Goal: Navigation & Orientation: Find specific page/section

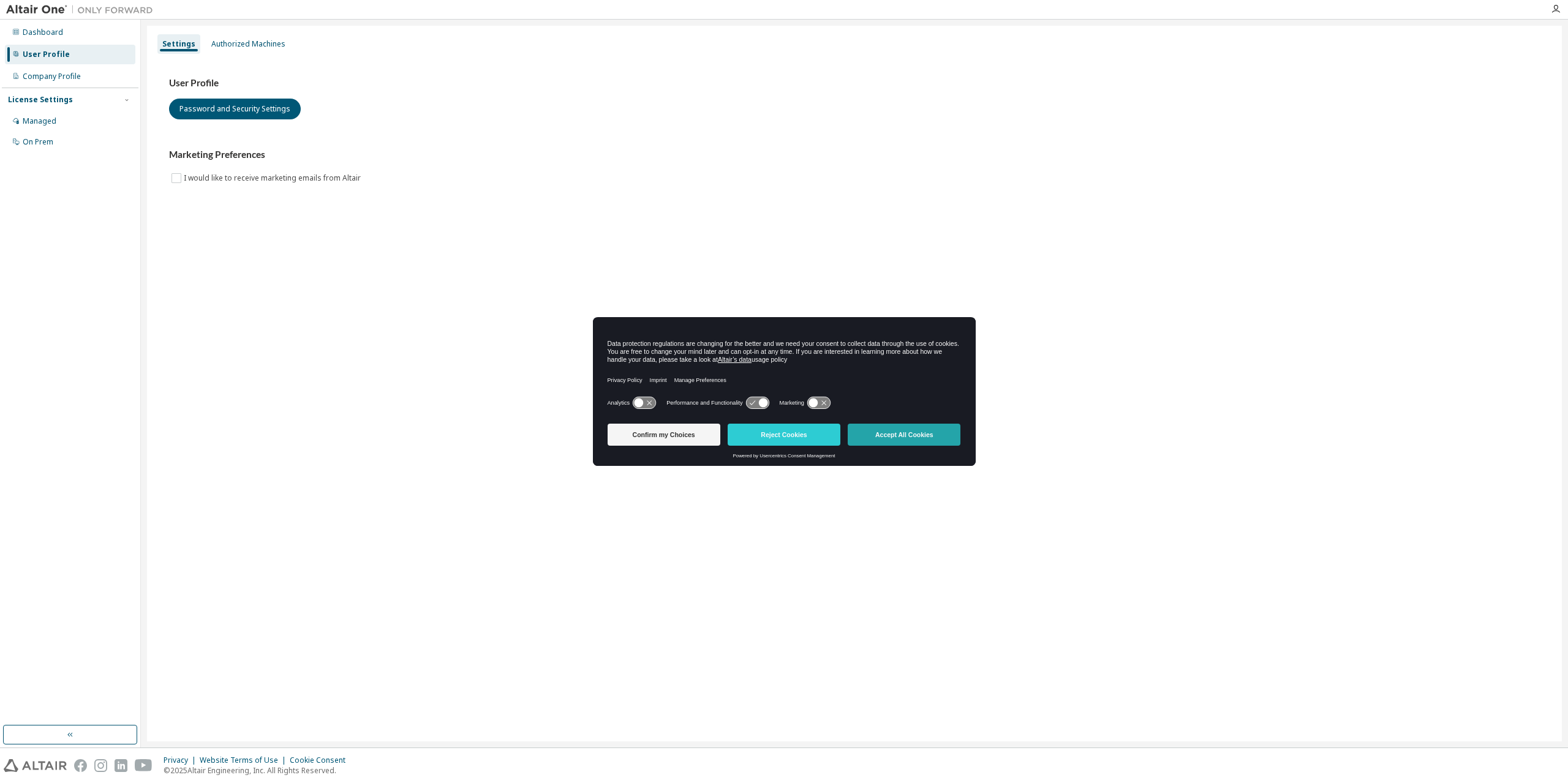
click at [909, 434] on button "Accept All Cookies" at bounding box center [904, 434] width 113 height 22
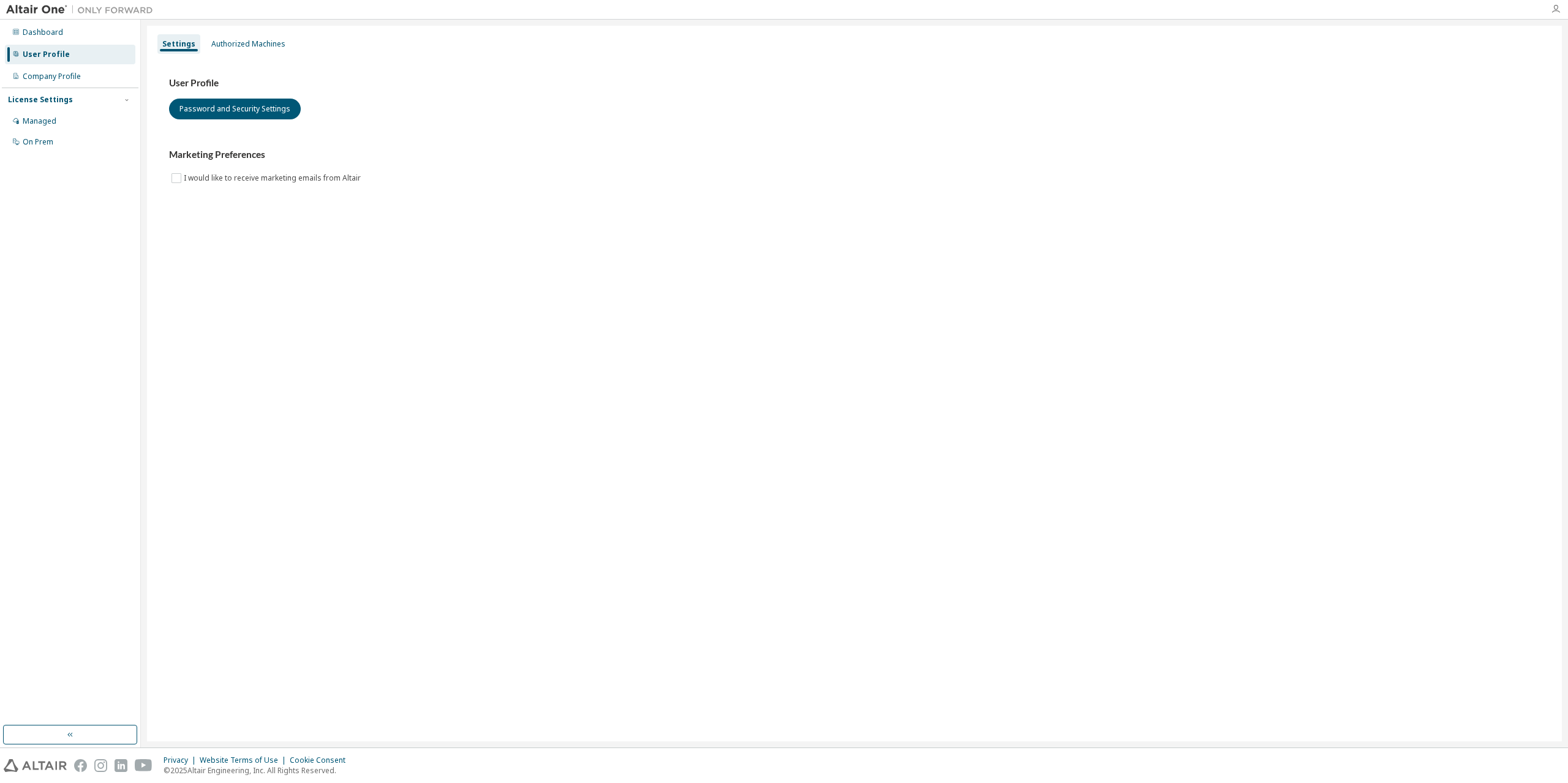
click at [1556, 9] on icon "button" at bounding box center [1555, 9] width 10 height 10
click at [1456, 335] on link "Learning Center" at bounding box center [1436, 333] width 56 height 12
